Goal: Task Accomplishment & Management: Complete application form

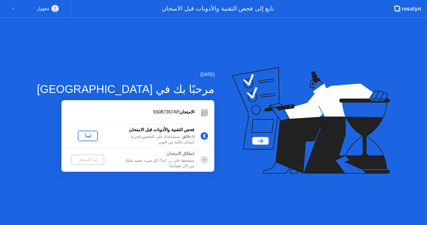
click at [80, 134] on div "لنبدأ" at bounding box center [88, 136] width 16 height 4
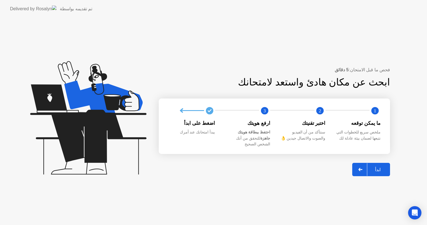
click at [373, 167] on div "ابدأ" at bounding box center [377, 169] width 21 height 5
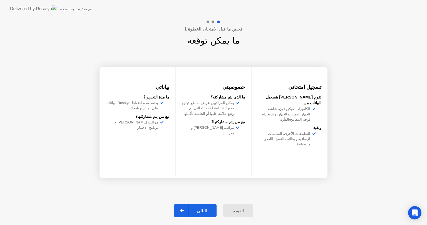
click at [204, 210] on div "التالي" at bounding box center [202, 210] width 26 height 5
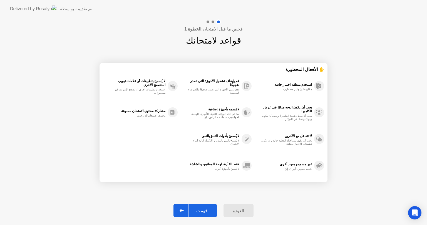
click at [188, 213] on div at bounding box center [181, 210] width 13 height 13
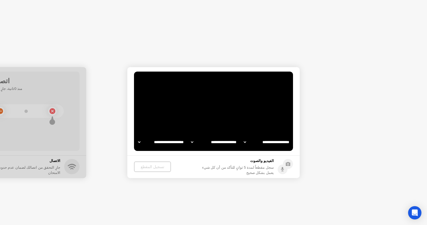
select select "**********"
select select "*******"
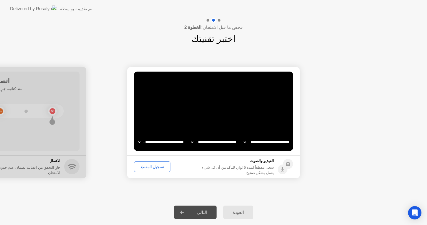
click at [147, 167] on div "تسجيل المقطع" at bounding box center [152, 167] width 32 height 4
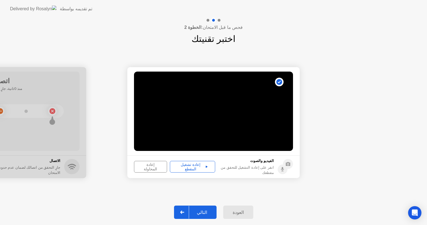
click at [206, 166] on icon at bounding box center [207, 167] width 2 height 3
click at [197, 215] on div "التالي" at bounding box center [202, 212] width 26 height 5
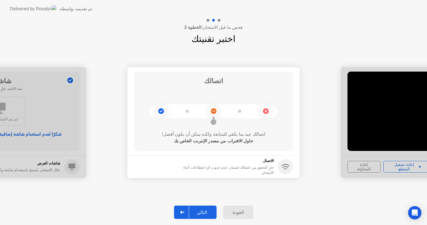
click at [201, 211] on div "التالي" at bounding box center [202, 212] width 26 height 5
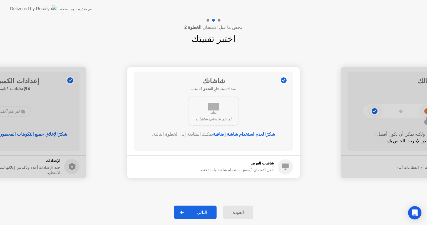
click at [200, 210] on div "التالي" at bounding box center [202, 212] width 26 height 5
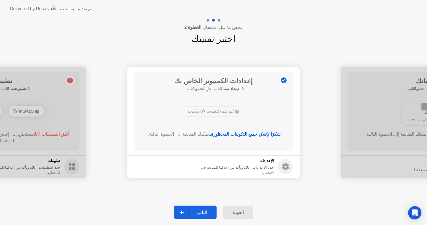
click at [193, 211] on div "التالي" at bounding box center [202, 212] width 26 height 5
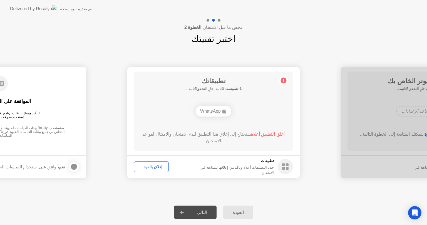
click at [156, 166] on div "إغلاق بالقوة..." at bounding box center [151, 167] width 31 height 4
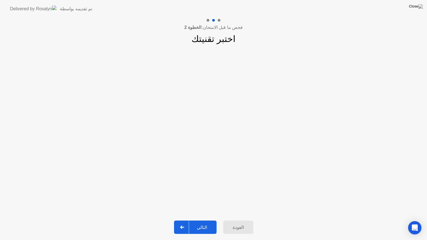
click at [198, 225] on div "التالي" at bounding box center [202, 227] width 26 height 5
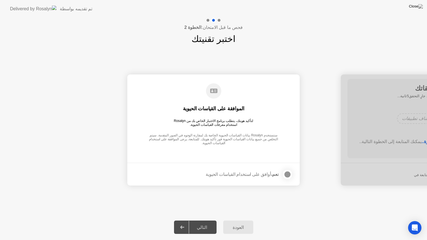
click at [288, 176] on div at bounding box center [287, 174] width 7 height 7
click at [192, 222] on button "التالي" at bounding box center [195, 227] width 42 height 13
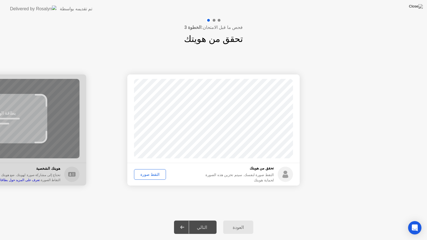
click at [143, 172] on div "التقط صورة" at bounding box center [150, 174] width 28 height 4
click at [152, 177] on div "إعادة الالتقاط" at bounding box center [151, 174] width 30 height 4
click at [152, 177] on div "التقط صورة" at bounding box center [150, 174] width 28 height 4
click at [152, 177] on div "إعادة الالتقاط" at bounding box center [151, 174] width 30 height 4
click at [152, 177] on div "التقط صورة" at bounding box center [150, 174] width 28 height 4
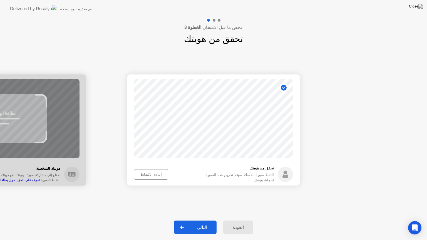
click at [152, 177] on div "إعادة الالتقاط" at bounding box center [151, 174] width 30 height 4
click at [152, 177] on div "التقط صورة" at bounding box center [150, 174] width 28 height 4
click at [152, 177] on div "إعادة الالتقاط" at bounding box center [151, 174] width 30 height 4
click at [152, 177] on div "التقط صورة" at bounding box center [150, 174] width 28 height 4
click at [152, 177] on div "إعادة الالتقاط" at bounding box center [151, 174] width 30 height 4
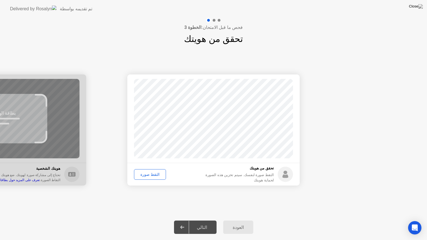
click at [152, 177] on div "التقط صورة" at bounding box center [150, 174] width 28 height 4
click at [152, 177] on div "إعادة الالتقاط" at bounding box center [151, 174] width 30 height 4
click at [152, 177] on div "التقط صورة" at bounding box center [150, 174] width 28 height 4
click at [197, 225] on div "التالي" at bounding box center [202, 227] width 26 height 5
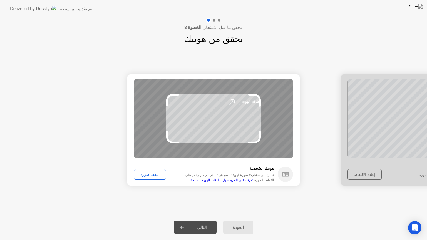
click at [144, 178] on button "التقط صورة" at bounding box center [150, 174] width 32 height 11
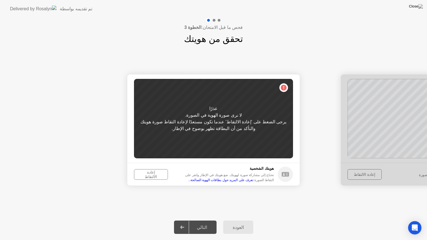
click at [150, 181] on footer "[PERSON_NAME]ك الشخصية تحتاج إلى مشاركة صورة لهويتك. ضع هويتك في الإطار وانقر ع…" at bounding box center [213, 174] width 172 height 23
click at [147, 176] on div "إعادة الالتقاط" at bounding box center [151, 174] width 30 height 9
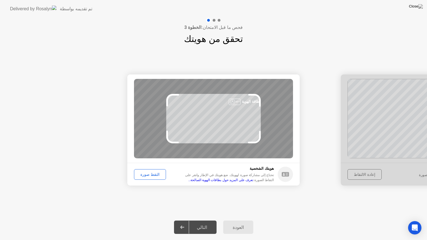
click at [250, 104] on div "بطاقة الهوية" at bounding box center [251, 101] width 19 height 5
click at [151, 173] on div "التقط صورة" at bounding box center [150, 174] width 28 height 4
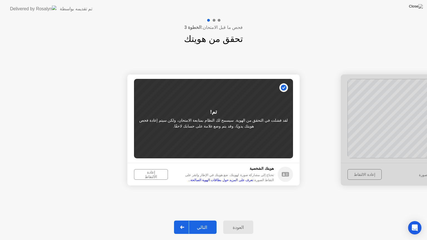
click at [149, 173] on div "إعادة الالتقاط" at bounding box center [151, 174] width 30 height 9
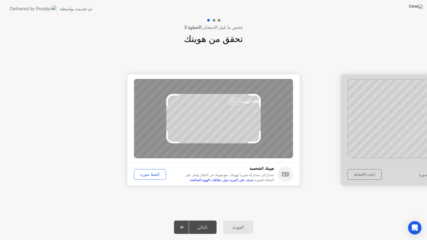
click at [149, 173] on div "التقط صورة" at bounding box center [150, 174] width 28 height 4
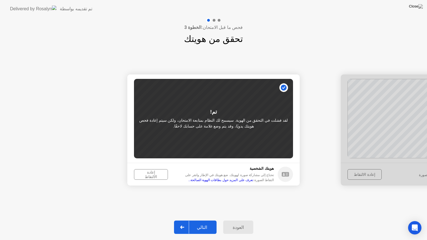
click at [149, 173] on div "إعادة الالتقاط" at bounding box center [151, 174] width 30 height 9
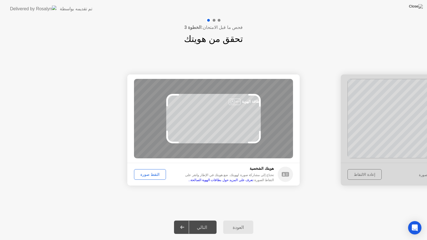
click at [216, 116] on div "بطاقة الهوية" at bounding box center [213, 118] width 159 height 79
click at [204, 120] on div "بطاقة الهوية" at bounding box center [213, 118] width 159 height 79
click at [139, 171] on button "التقط صورة" at bounding box center [150, 174] width 32 height 11
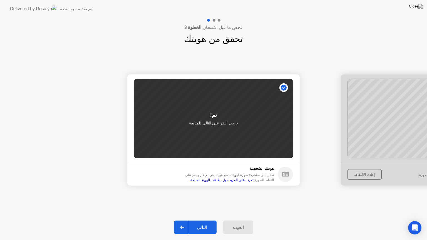
click at [199, 225] on div "التالي" at bounding box center [202, 227] width 26 height 5
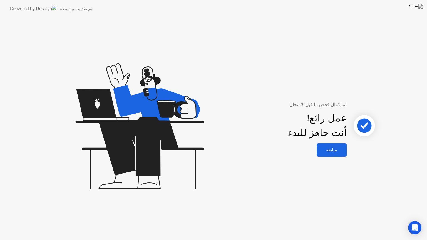
click at [328, 151] on div "متابعة" at bounding box center [331, 149] width 27 height 5
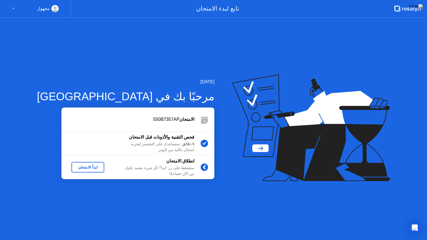
click at [79, 167] on div "ابدأ الامتحان" at bounding box center [88, 167] width 28 height 4
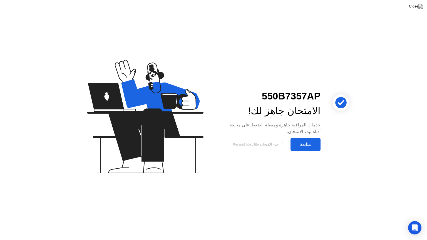
click at [301, 144] on div "متابعة" at bounding box center [305, 144] width 27 height 5
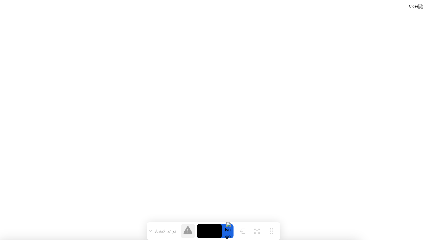
drag, startPoint x: 226, startPoint y: 38, endPoint x: 211, endPoint y: 161, distance: 124.3
